Goal: Information Seeking & Learning: Find specific page/section

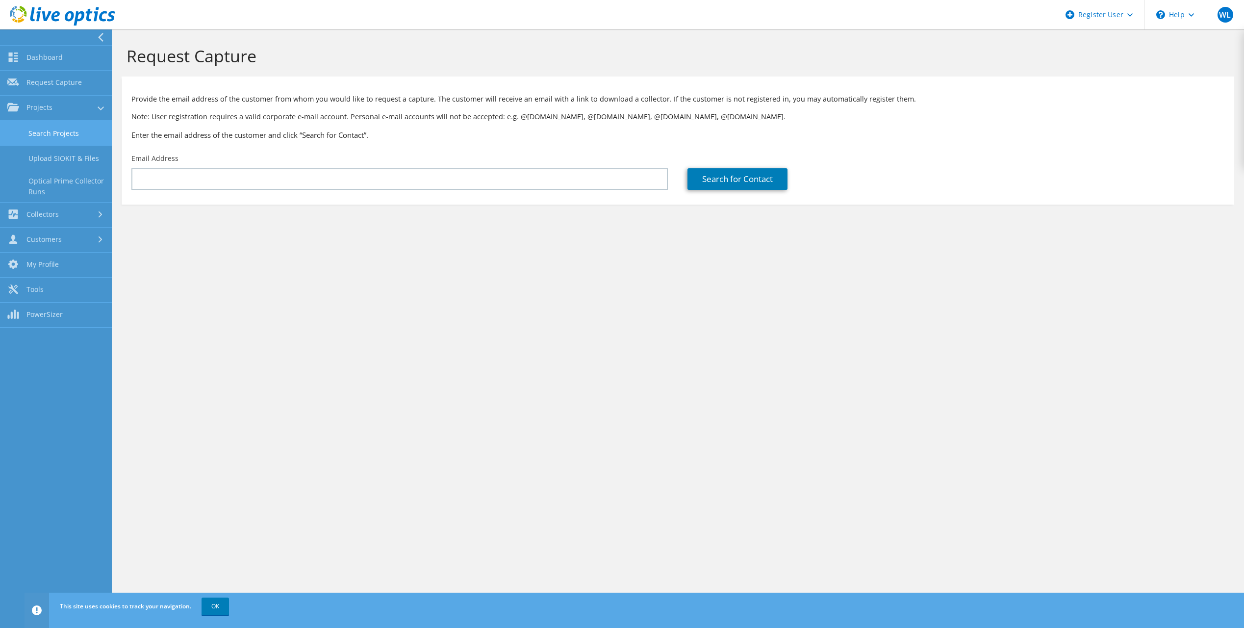
click at [34, 126] on link "Search Projects" at bounding box center [56, 133] width 112 height 25
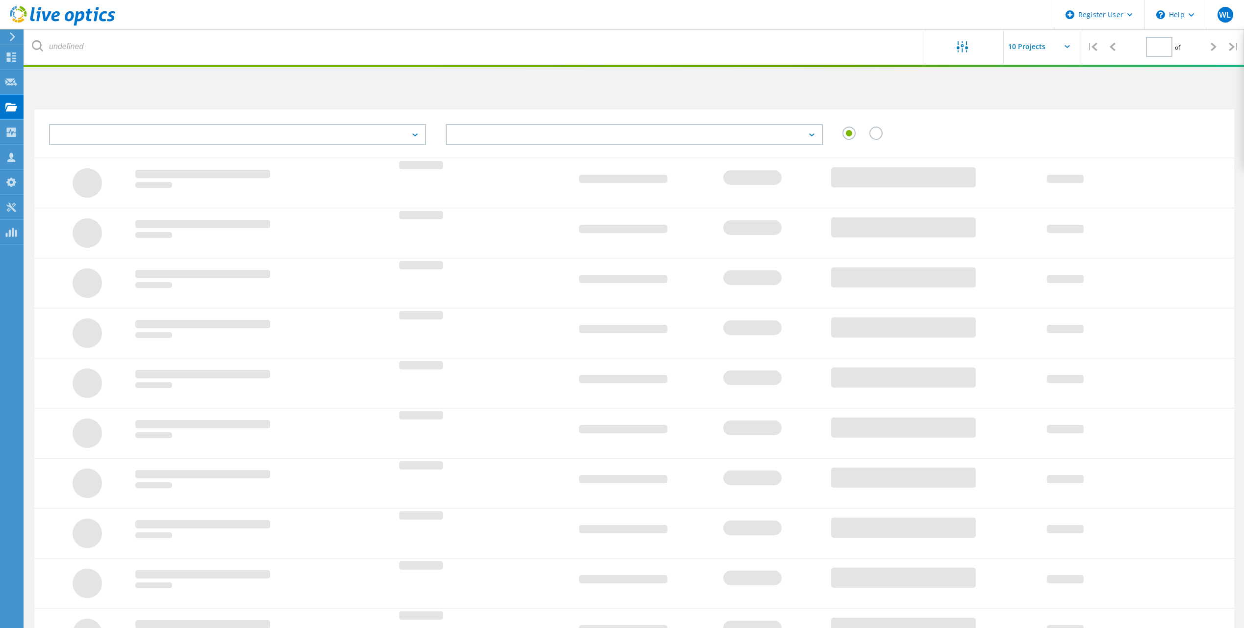
type input "1"
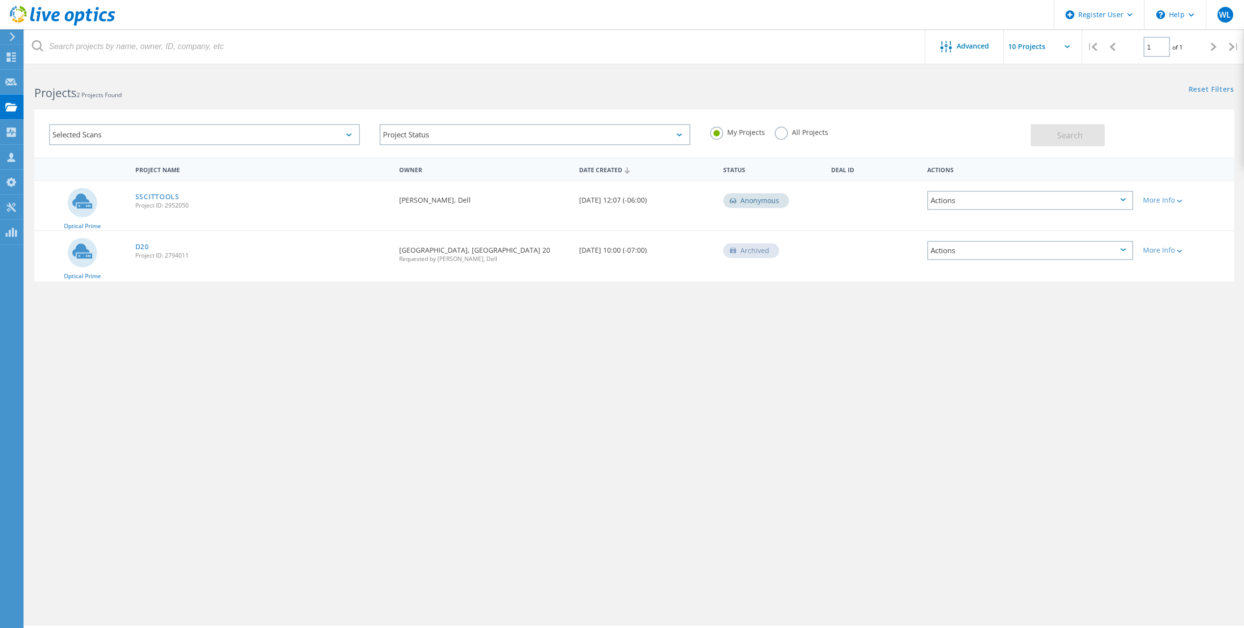
click at [773, 136] on div "My Projects All Projects" at bounding box center [865, 132] width 330 height 36
click at [787, 134] on label "All Projects" at bounding box center [801, 130] width 53 height 9
click at [0, 0] on input "All Projects" at bounding box center [0, 0] width 0 height 0
click at [1061, 138] on span "Search" at bounding box center [1069, 135] width 25 height 11
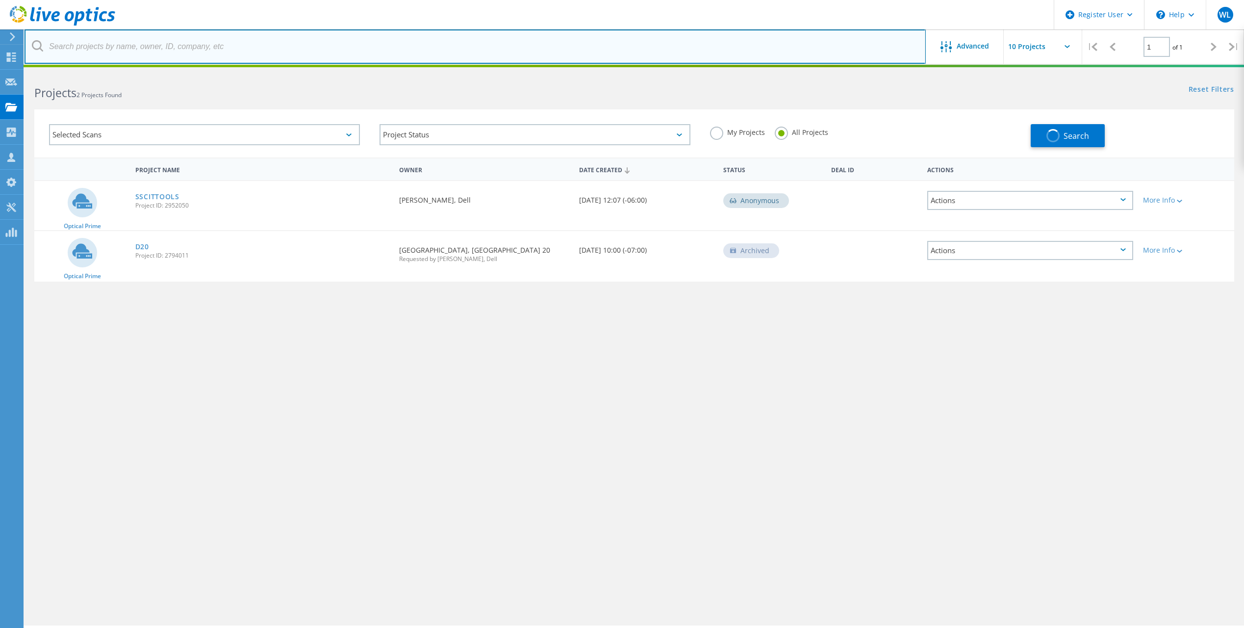
click at [276, 49] on input "text" at bounding box center [475, 46] width 901 height 34
click at [260, 46] on input "text" at bounding box center [475, 46] width 901 height 34
type input "Missoula"
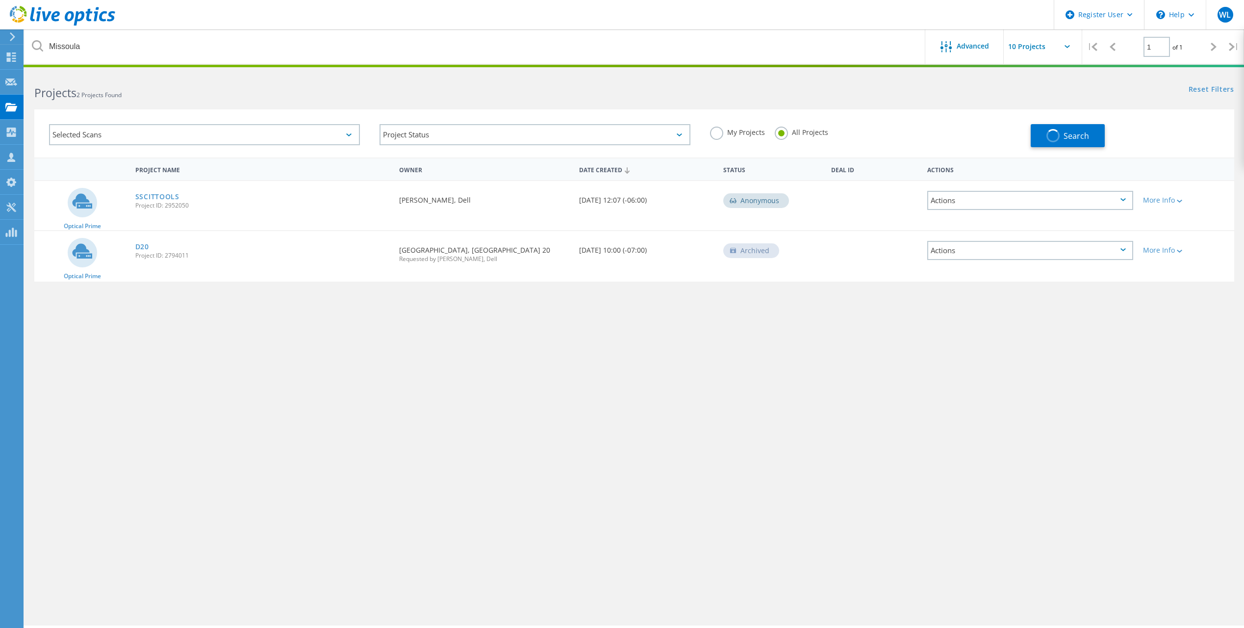
click at [947, 107] on div "Selected Scans Project Status In Progress Complete Published Anonymous Archived…" at bounding box center [634, 127] width 1219 height 60
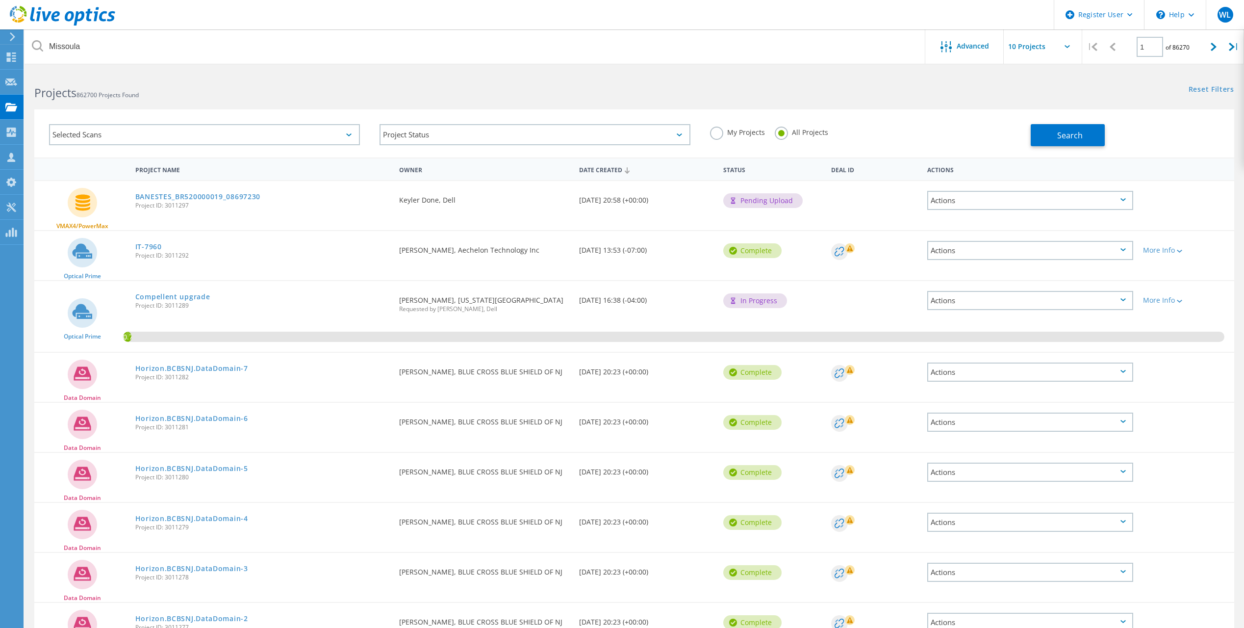
click at [261, 69] on html "Register User \n Help Explore Helpful Articles Contact Support WL Dell User Wil…" at bounding box center [622, 407] width 1244 height 814
click at [520, 205] on div "Requested By Keyler Done, Dell" at bounding box center [484, 197] width 180 height 32
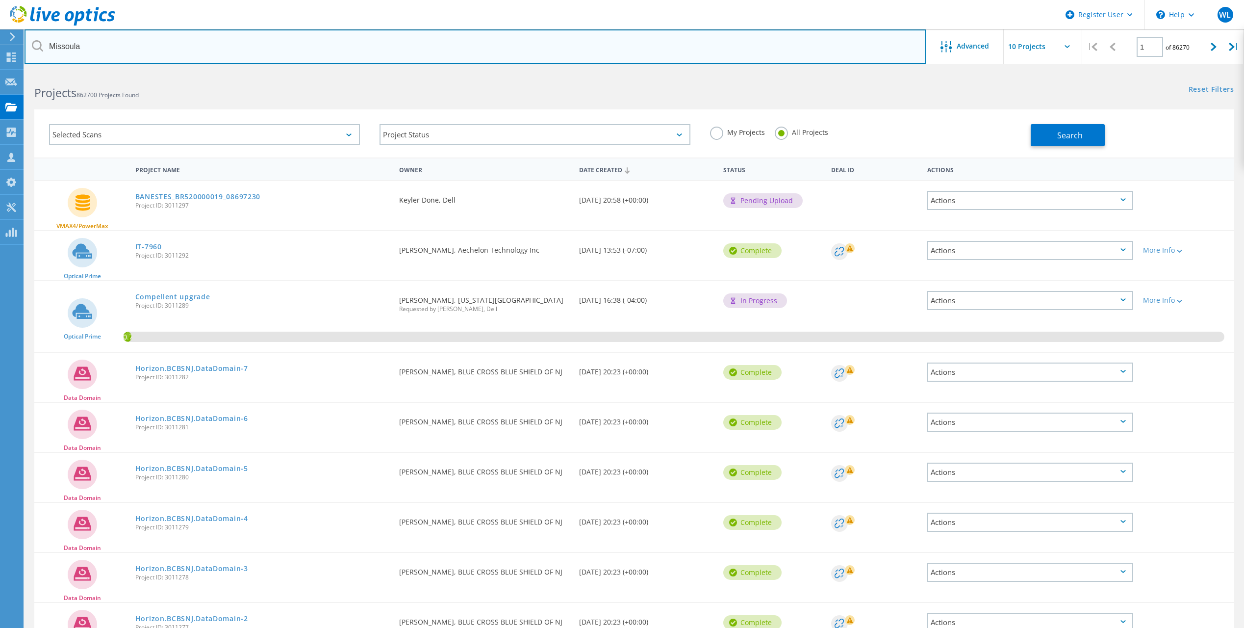
click at [254, 44] on input "Missoula" at bounding box center [475, 46] width 901 height 34
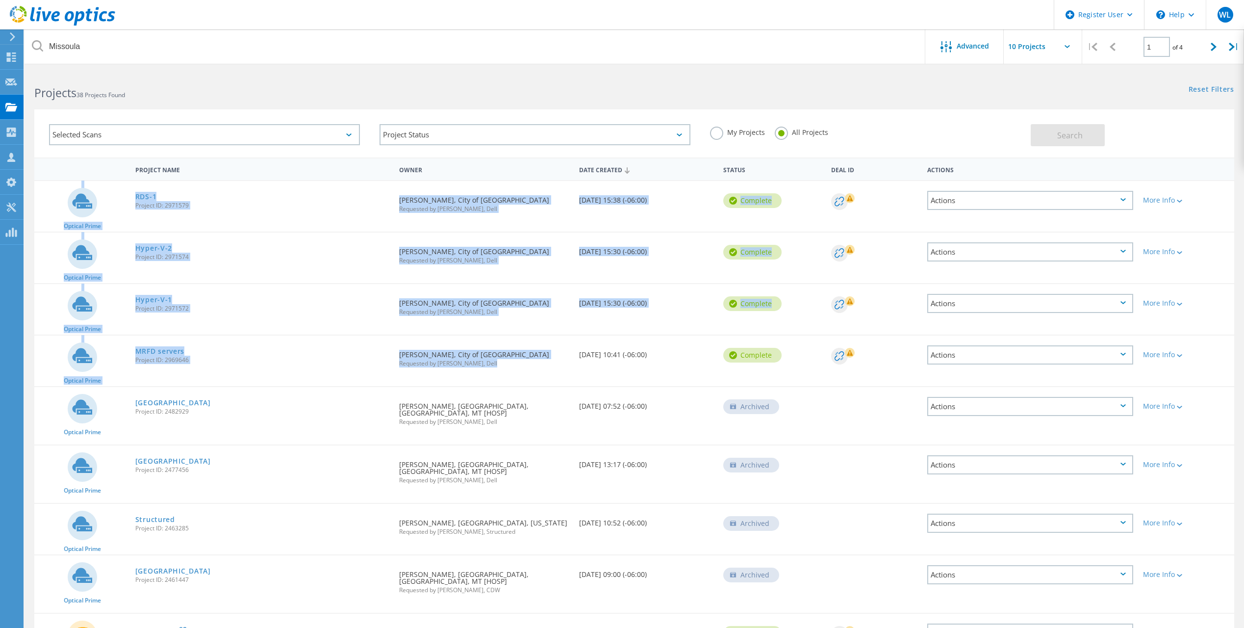
drag, startPoint x: 509, startPoint y: 368, endPoint x: 68, endPoint y: 170, distance: 483.7
click at [68, 170] on div "Project Name Owner Date Created Status Deal Id Actions Optical Prime RDS-1 Proj…" at bounding box center [634, 443] width 1200 height 572
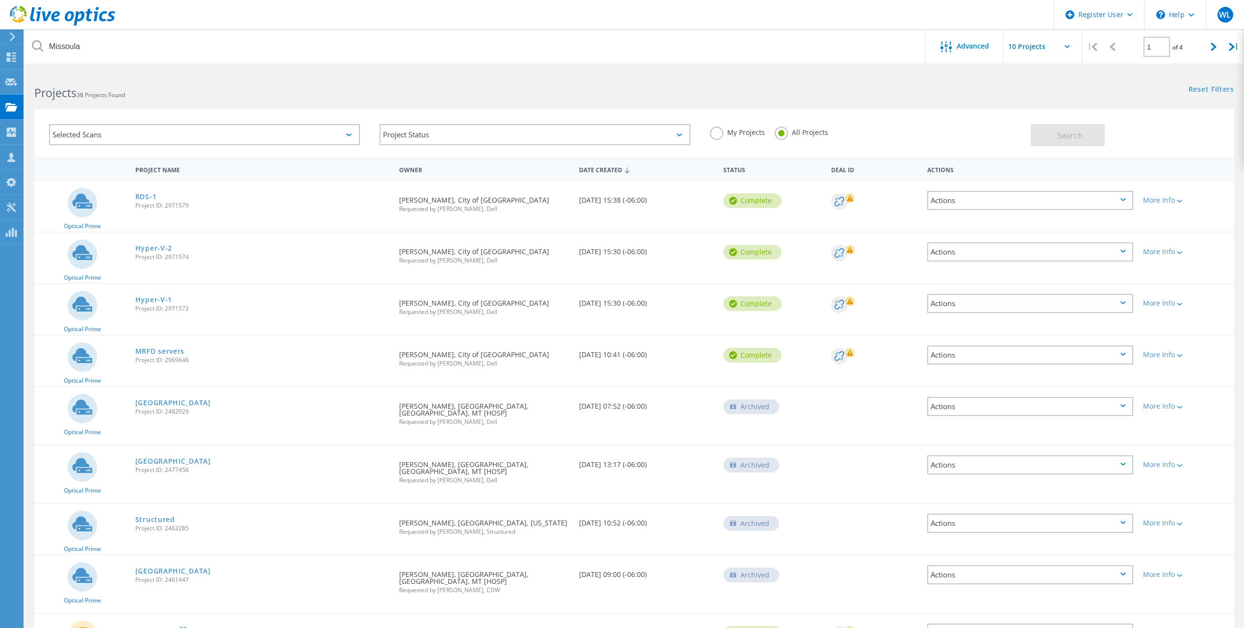
click at [750, 92] on div "Projects 38 Projects Found Reset Filters Show Filters" at bounding box center [634, 84] width 1219 height 26
click at [1177, 198] on div at bounding box center [1178, 201] width 7 height 6
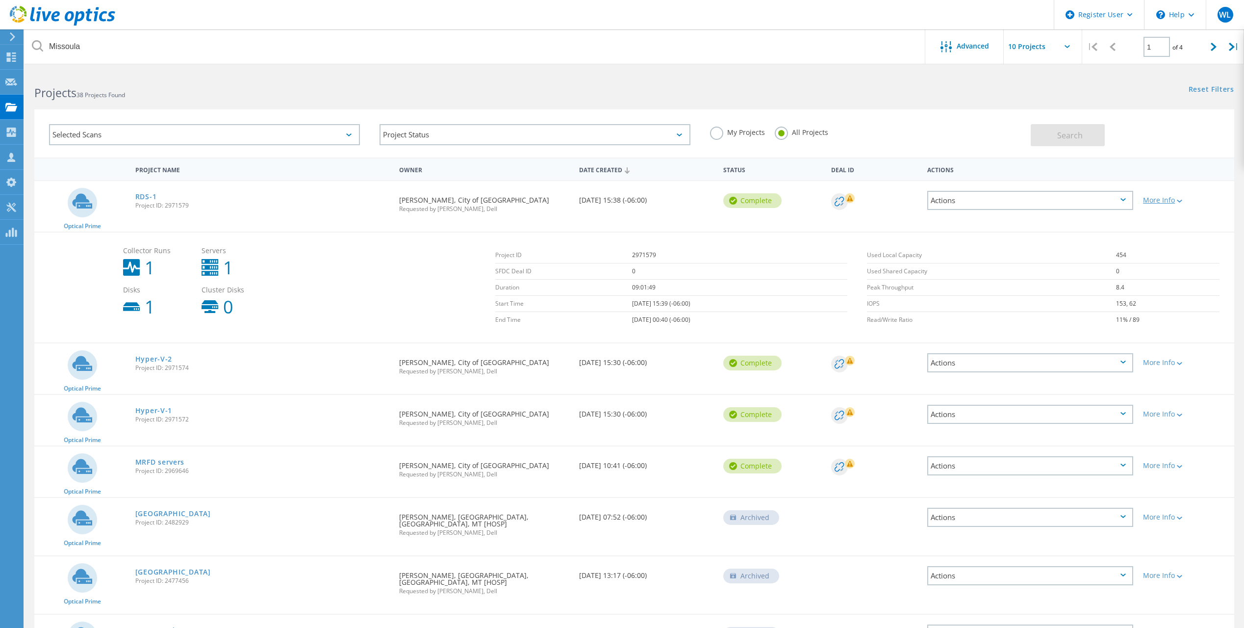
click at [1177, 198] on div at bounding box center [1178, 201] width 7 height 6
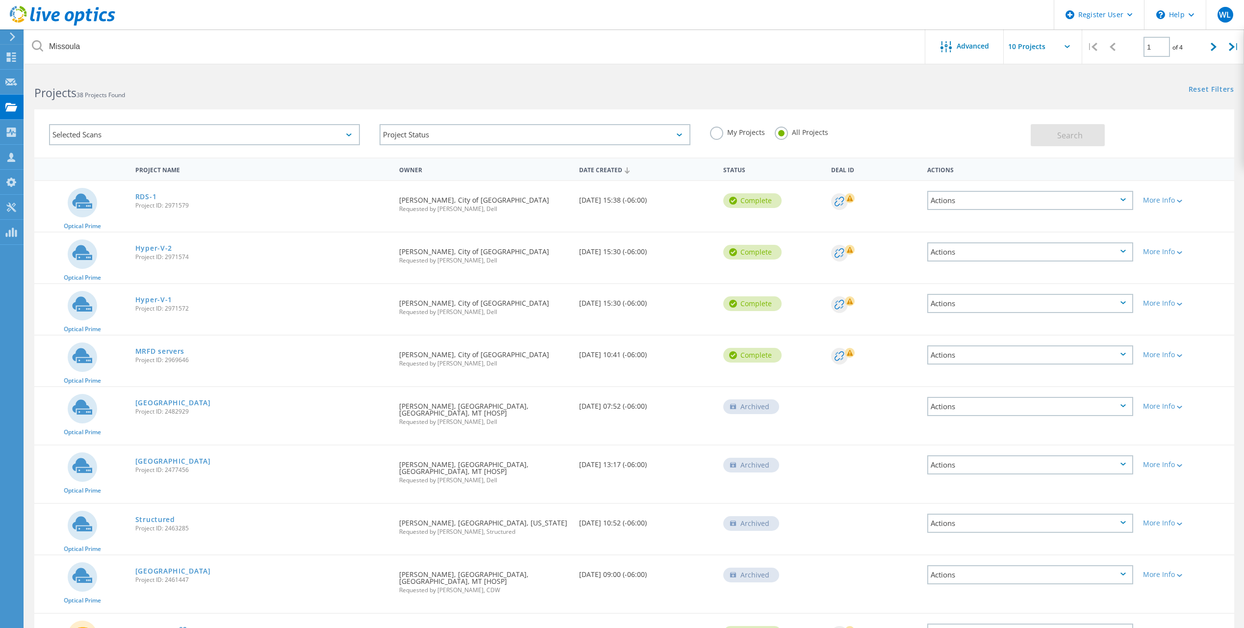
drag, startPoint x: 145, startPoint y: 198, endPoint x: 329, endPoint y: 105, distance: 206.5
click at [329, 105] on div "Selected Scans Project Status In Progress Complete Published Anonymous Archived…" at bounding box center [634, 127] width 1219 height 60
click at [434, 345] on div "Requested By Joe Ford, City of Missoula Requested by Dean Derebeew, Dell" at bounding box center [484, 355] width 180 height 41
click at [415, 313] on span "Requested by Dean Derebeew, Dell" at bounding box center [484, 312] width 170 height 6
click at [412, 278] on div "Requested By Joe Ford, City of Missoula Requested by Dean Derebeew, Dell" at bounding box center [484, 257] width 180 height 51
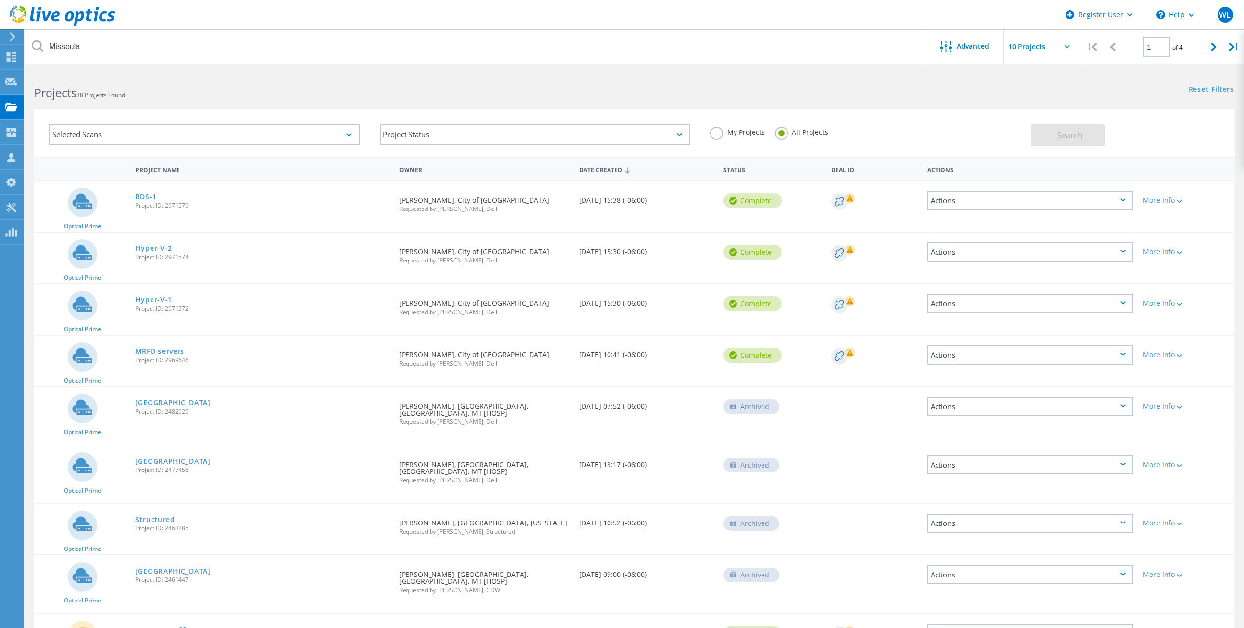
click at [395, 217] on div "Requested By Joe Ford, City of Missoula Requested by Dean Derebeew, Dell" at bounding box center [484, 201] width 180 height 41
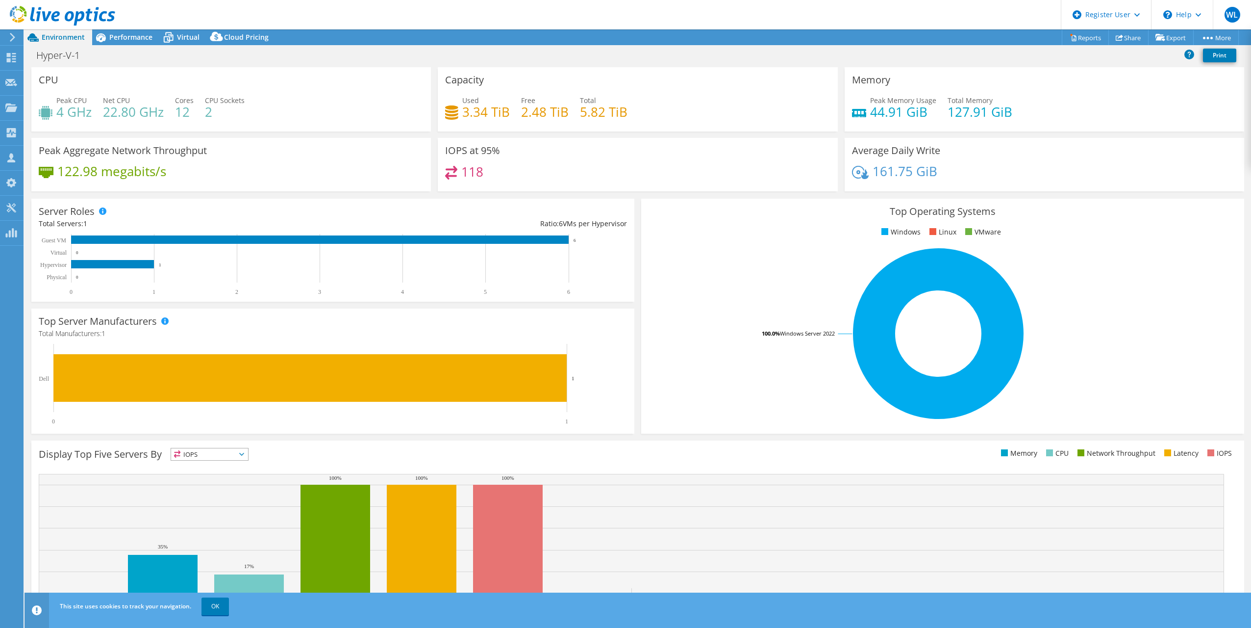
select select "USD"
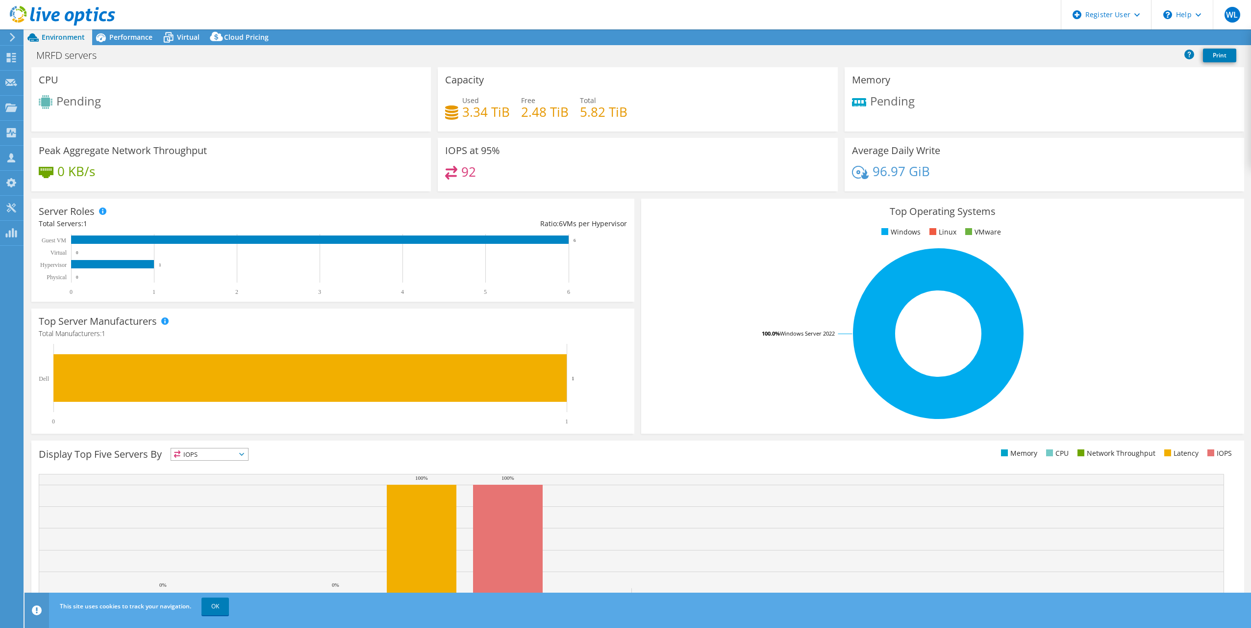
select select "USD"
drag, startPoint x: 445, startPoint y: 271, endPoint x: 347, endPoint y: 7, distance: 281.7
click at [444, 269] on rect at bounding box center [329, 264] width 580 height 61
